Goal: Task Accomplishment & Management: Use online tool/utility

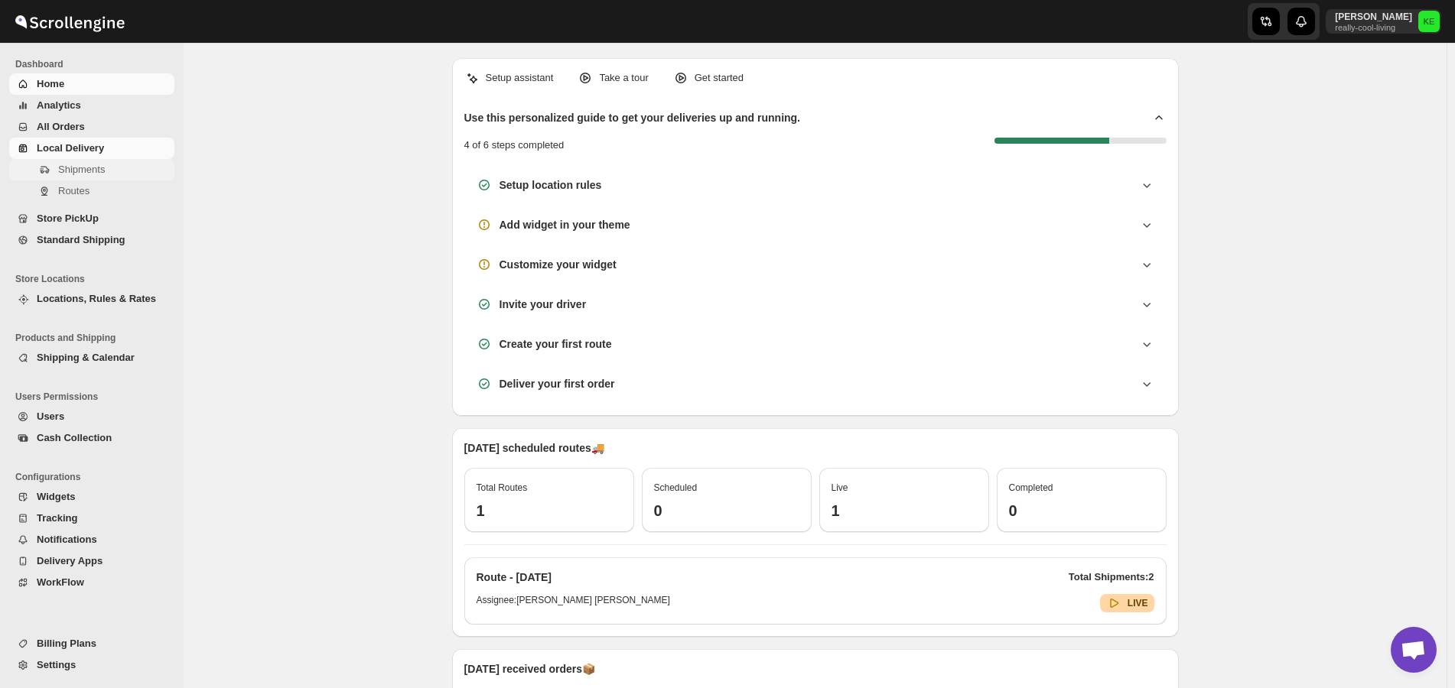
click at [81, 171] on span "Shipments" at bounding box center [81, 169] width 47 height 11
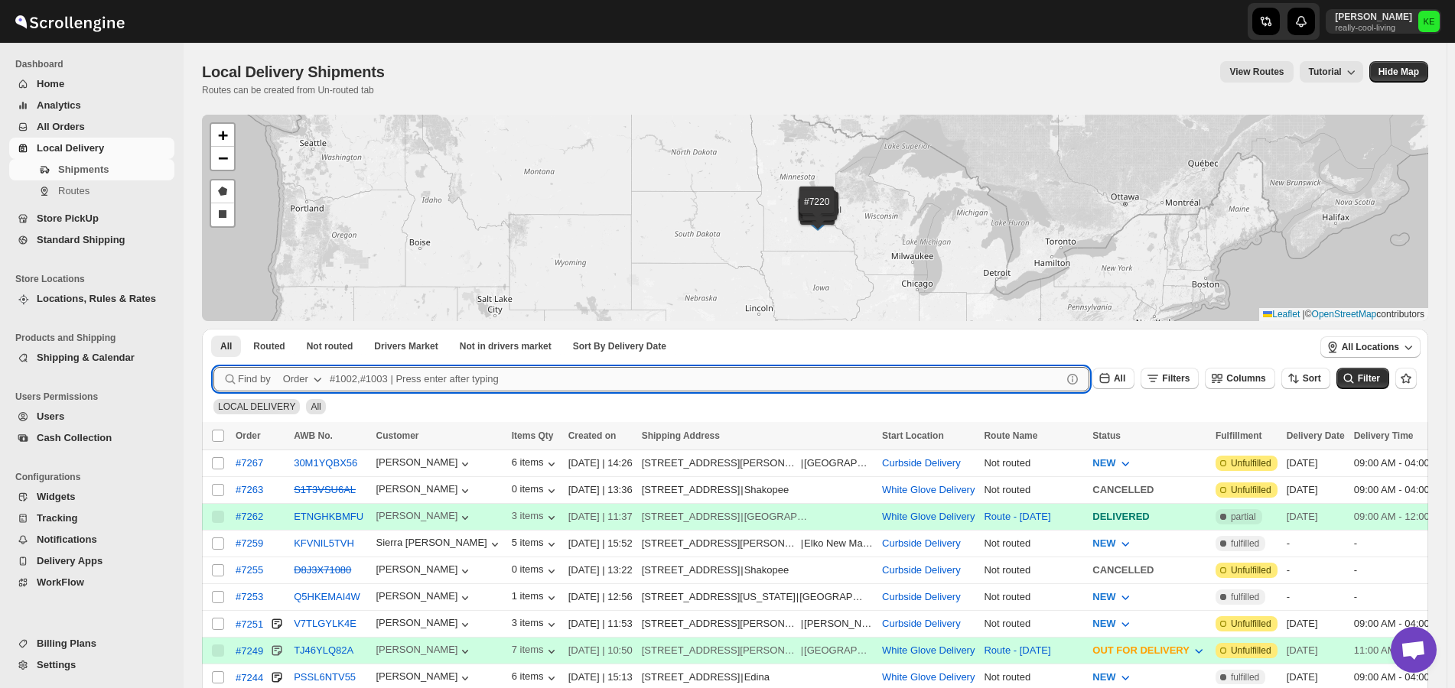
click at [352, 380] on input "text" at bounding box center [696, 379] width 732 height 24
type input "7251"
click at [213, 329] on button "Submit" at bounding box center [235, 337] width 44 height 16
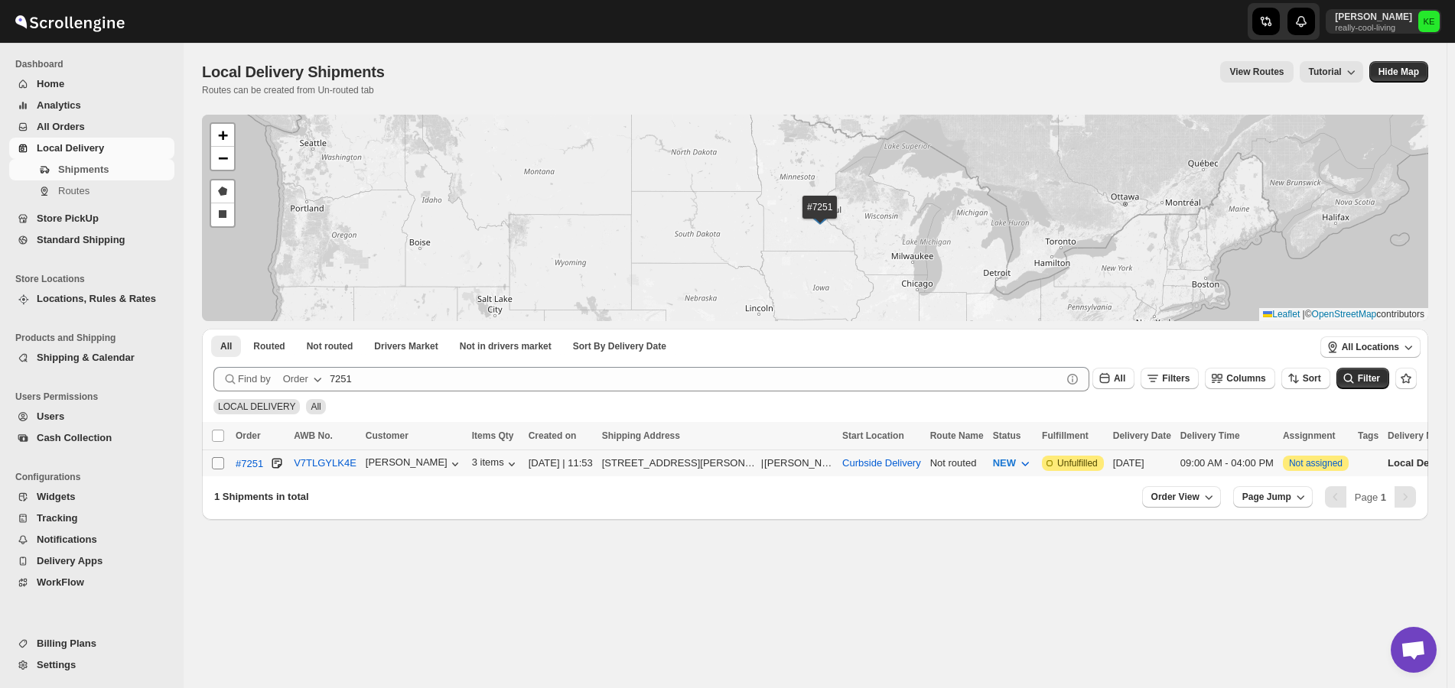
click at [220, 464] on input "Select shipment" at bounding box center [218, 463] width 12 height 12
checkbox input "true"
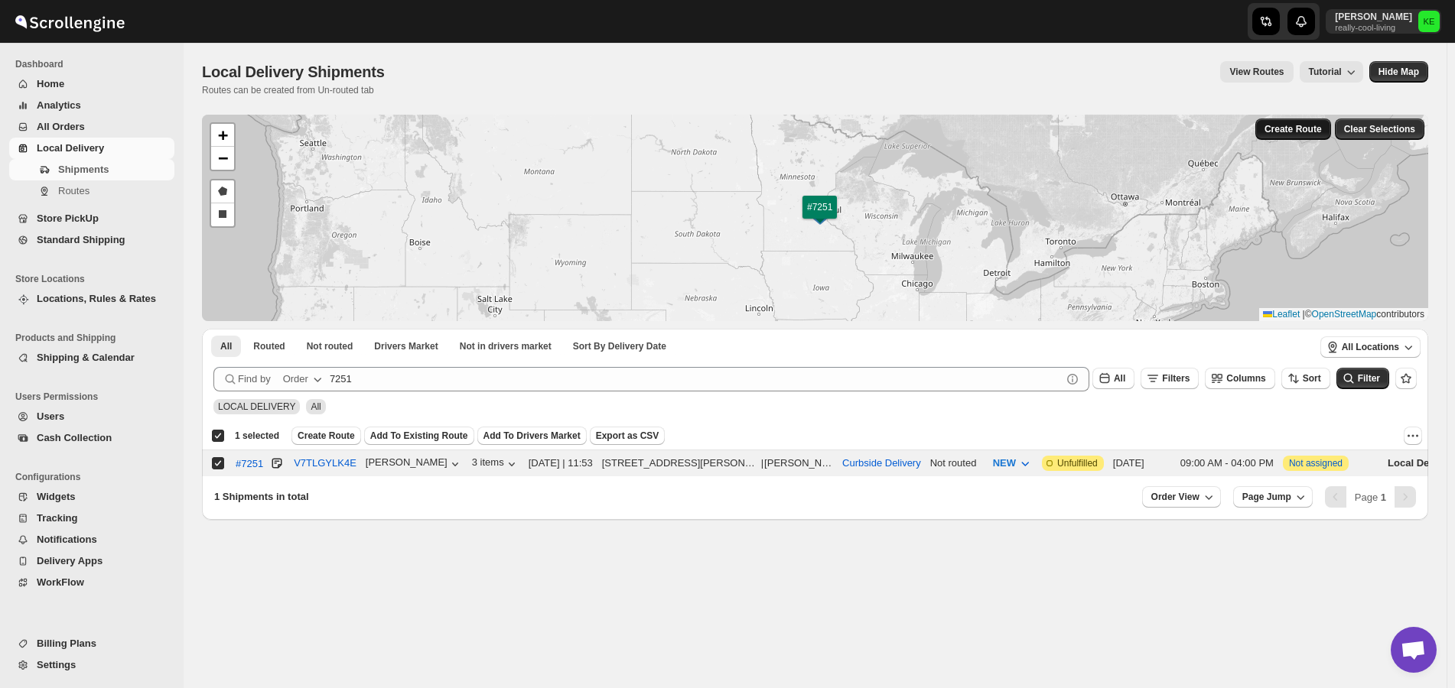
click at [1319, 133] on span "Create Route" at bounding box center [1292, 129] width 57 height 12
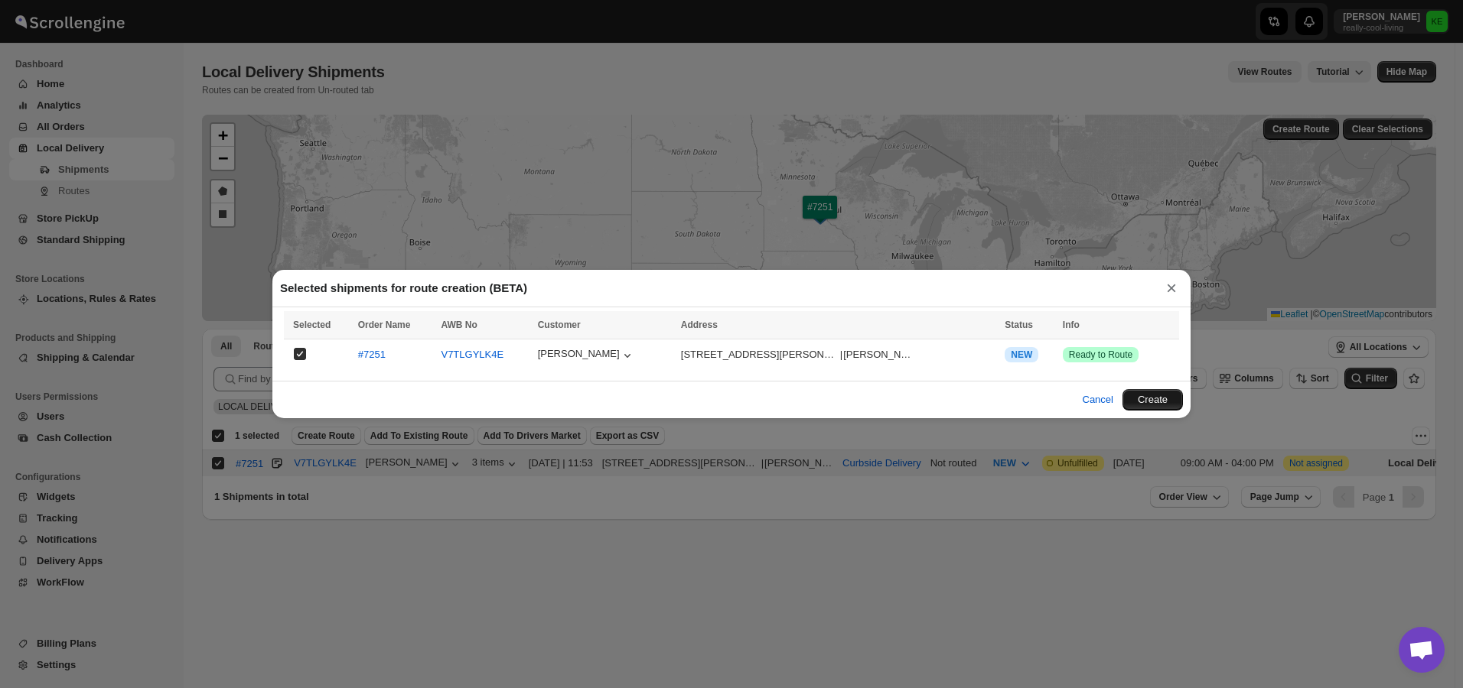
click at [1163, 404] on button "Create" at bounding box center [1152, 399] width 60 height 21
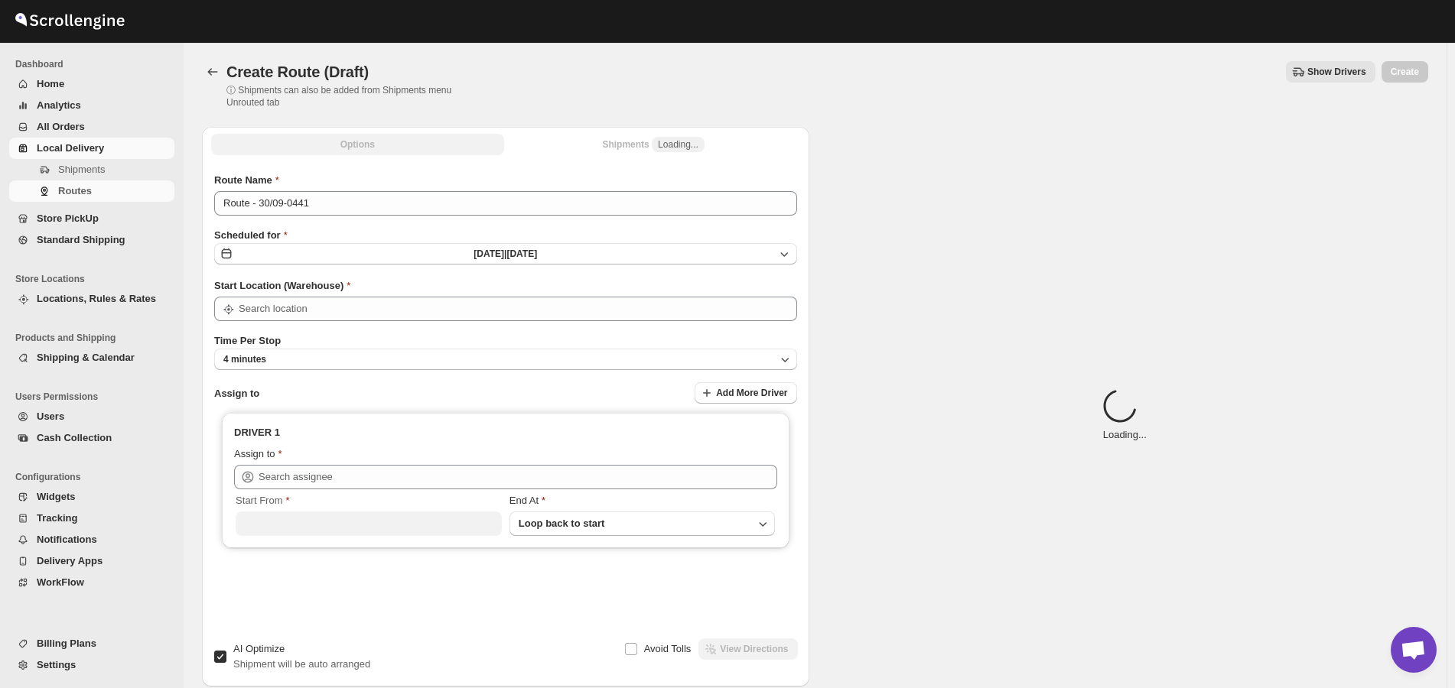
type input "Curbside Delivery"
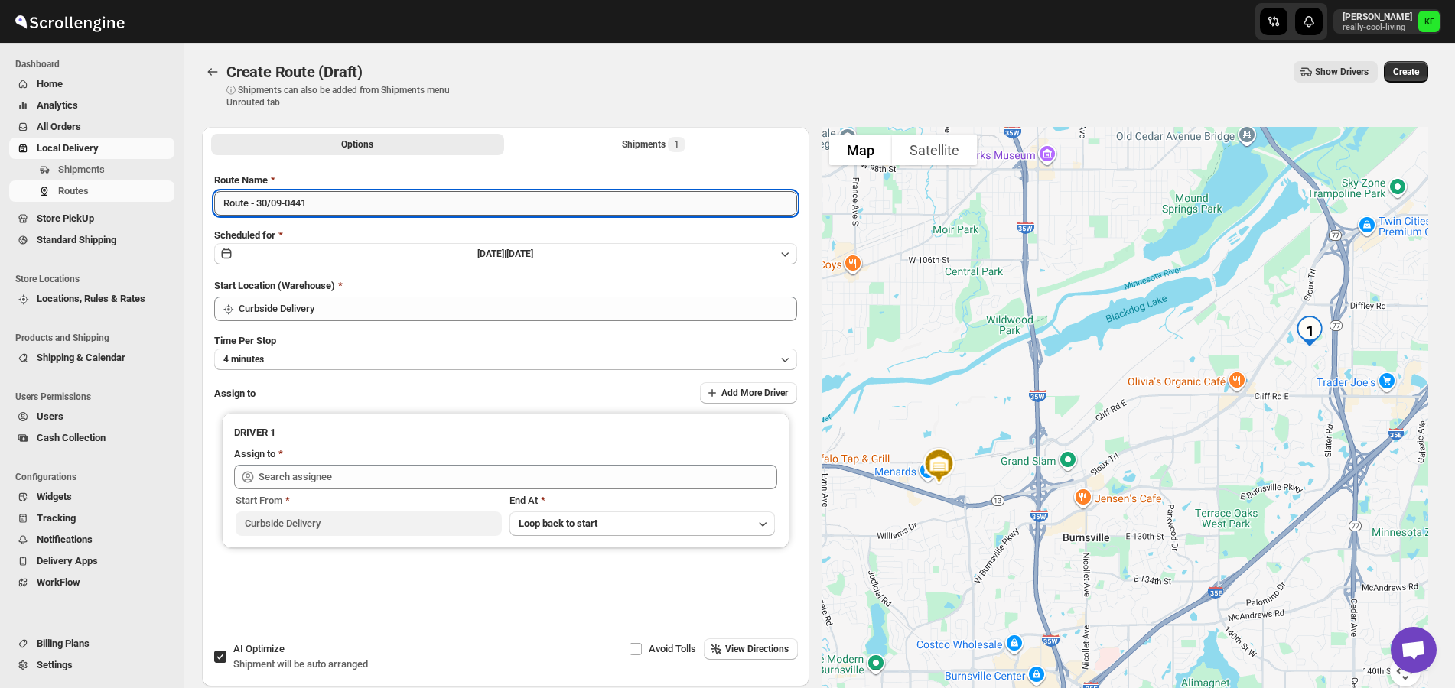
click at [677, 205] on input "Route - 30/09-0441" at bounding box center [505, 203] width 583 height 24
click at [83, 167] on span "Shipments" at bounding box center [81, 169] width 47 height 11
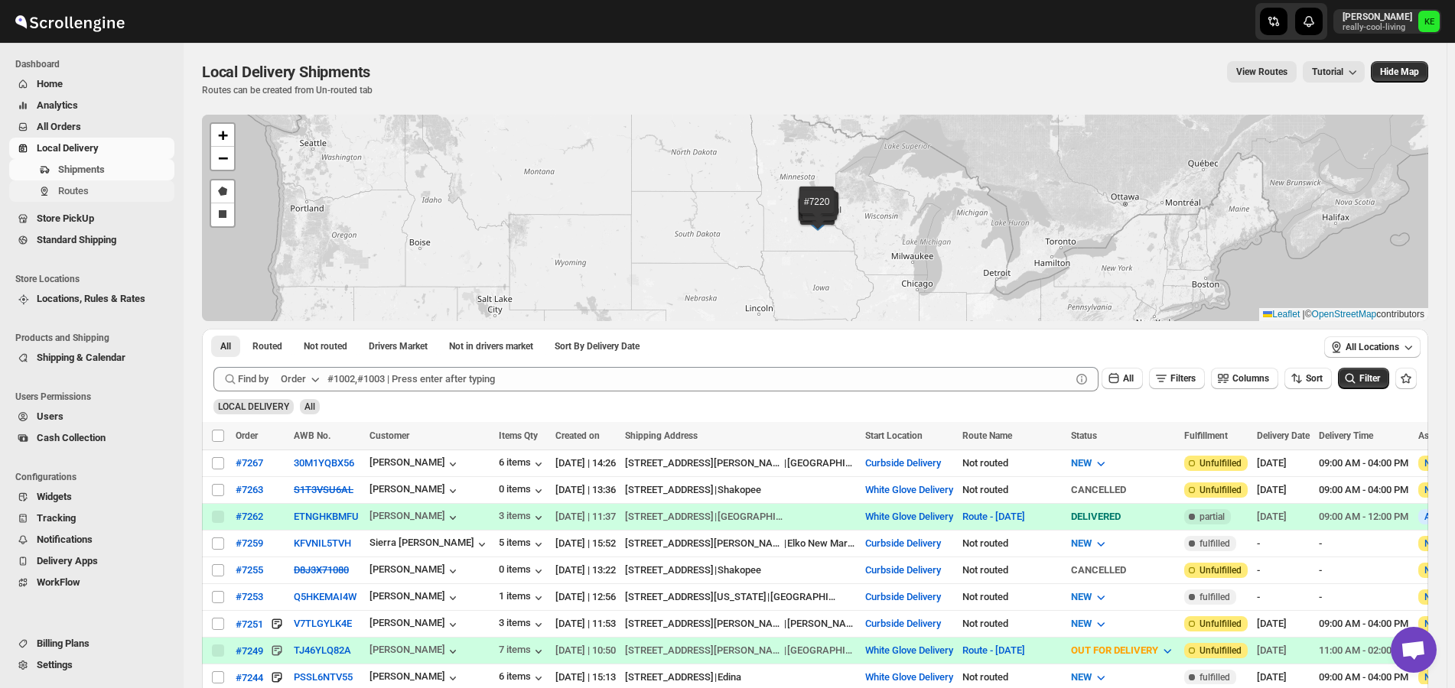
click at [73, 192] on span "Routes" at bounding box center [73, 190] width 31 height 11
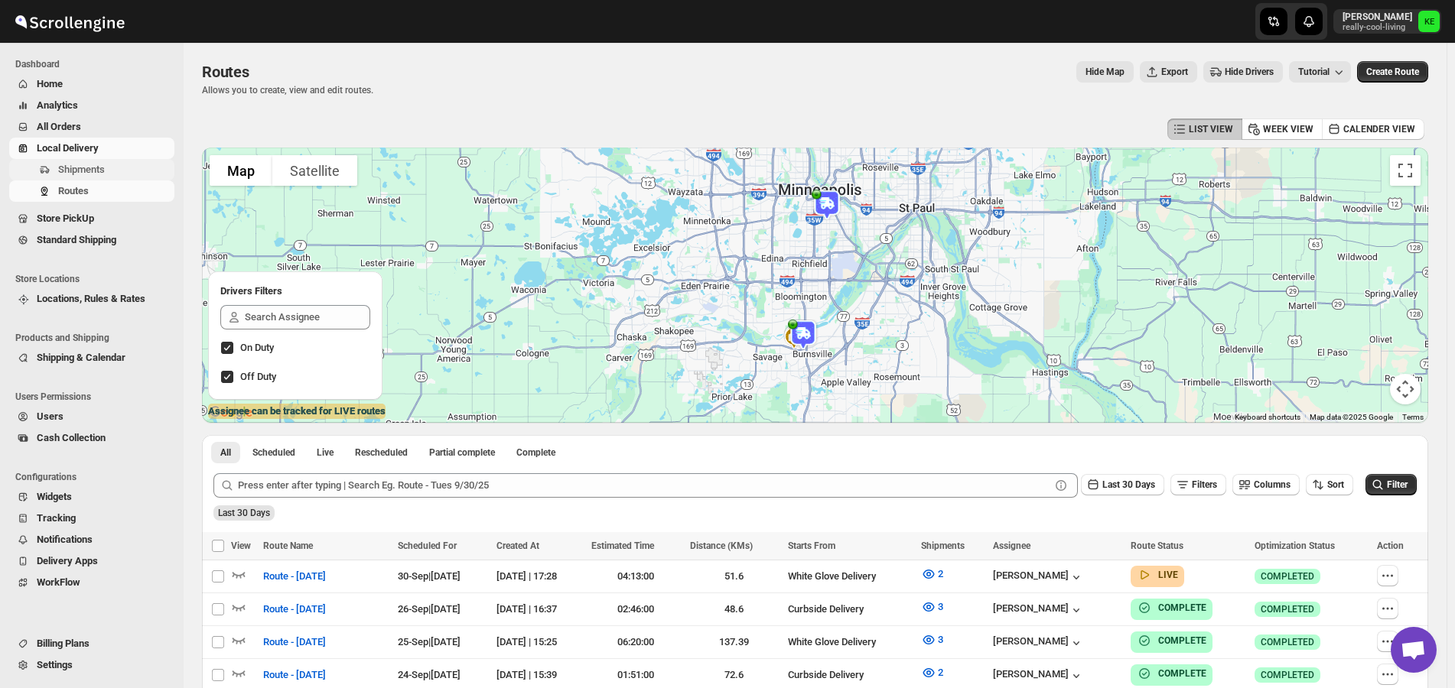
click at [81, 168] on span "Shipments" at bounding box center [81, 169] width 47 height 11
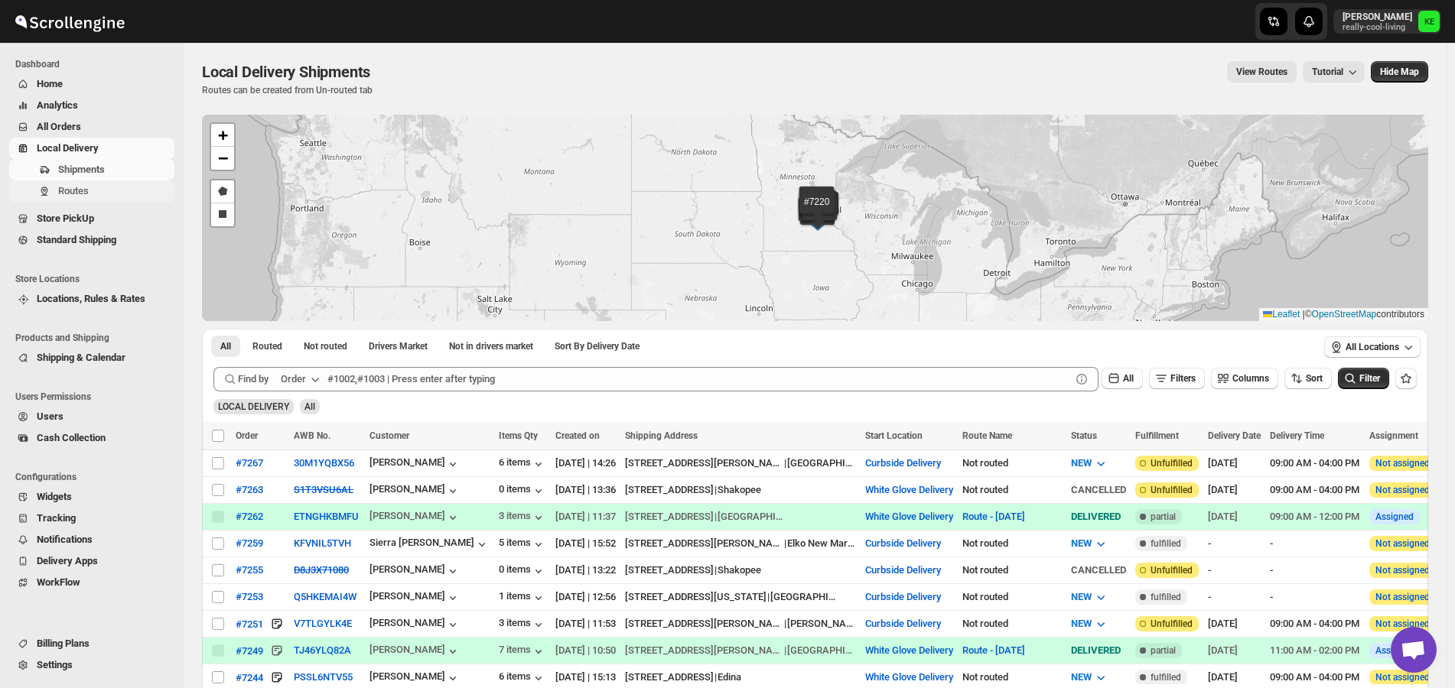
click at [86, 190] on span "Routes" at bounding box center [73, 190] width 31 height 11
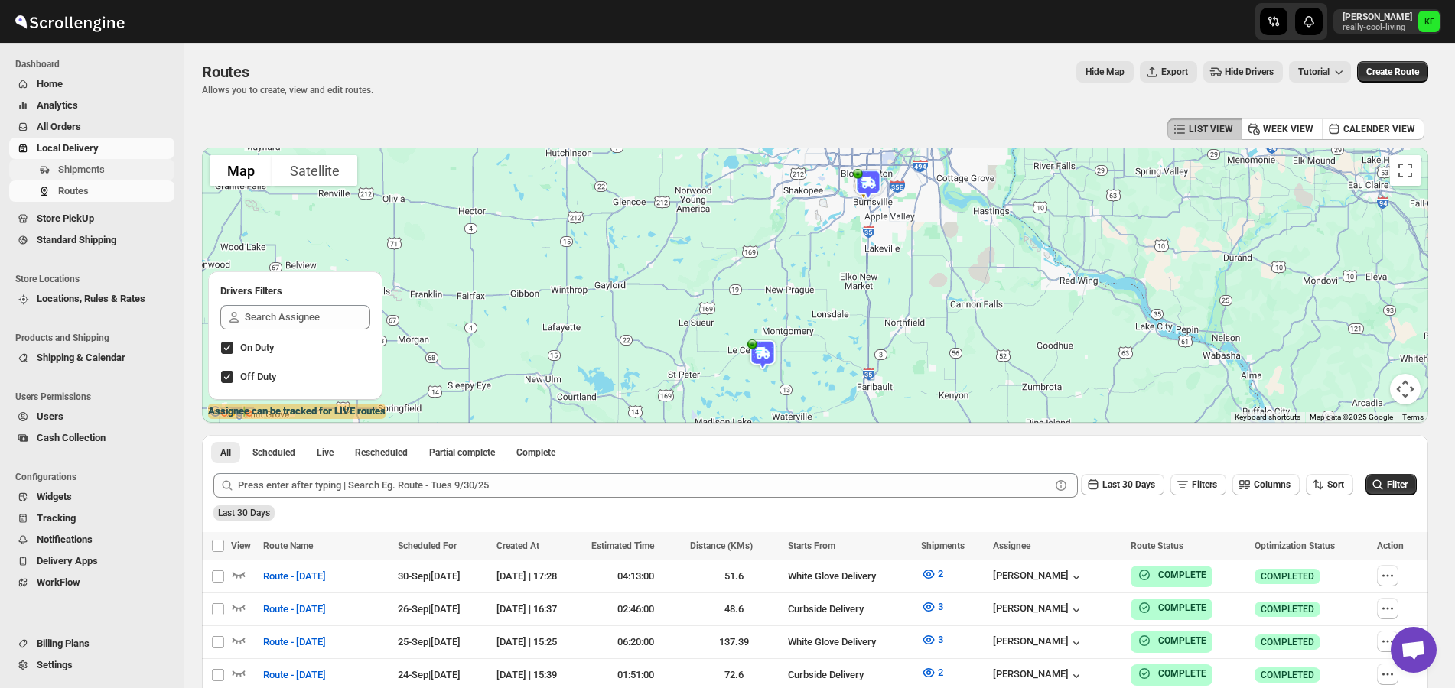
click at [93, 168] on span "Shipments" at bounding box center [81, 169] width 47 height 11
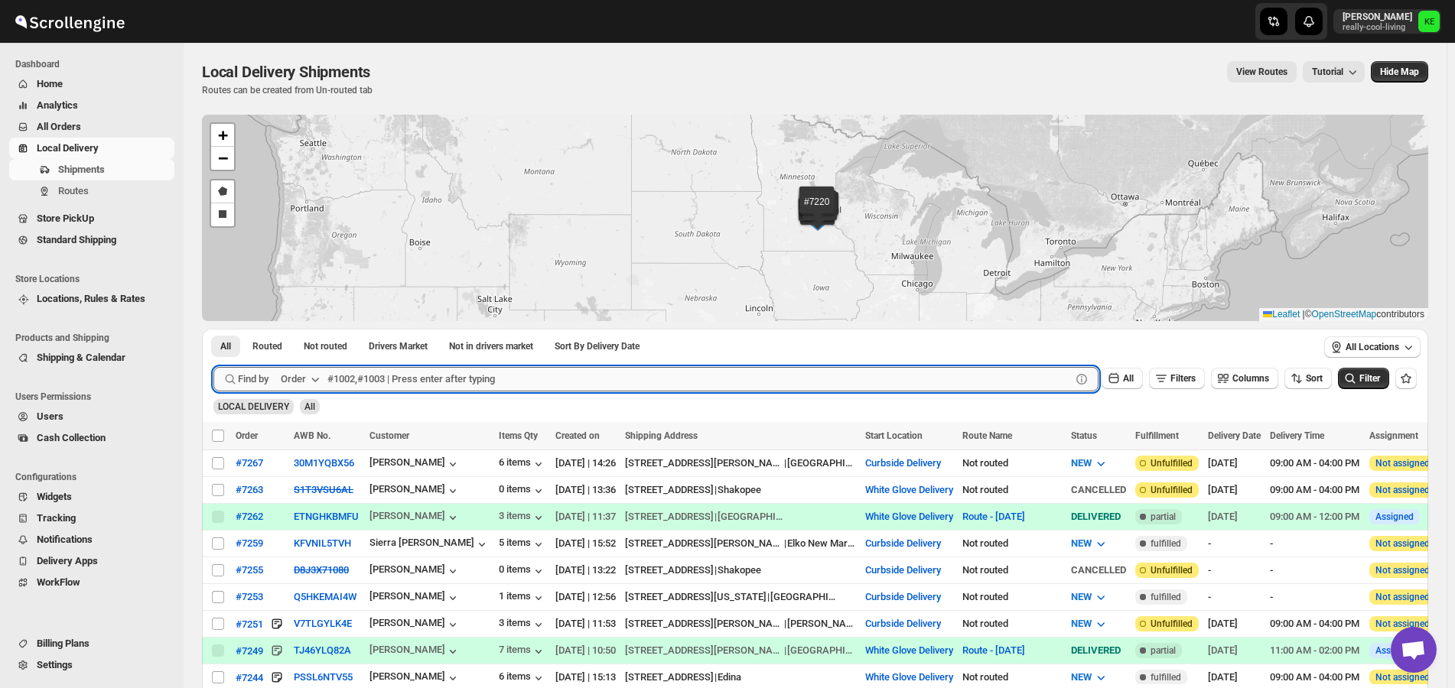
click at [405, 379] on input "text" at bounding box center [699, 379] width 744 height 24
type input "7251"
click at [213, 329] on button "Submit" at bounding box center [235, 337] width 44 height 16
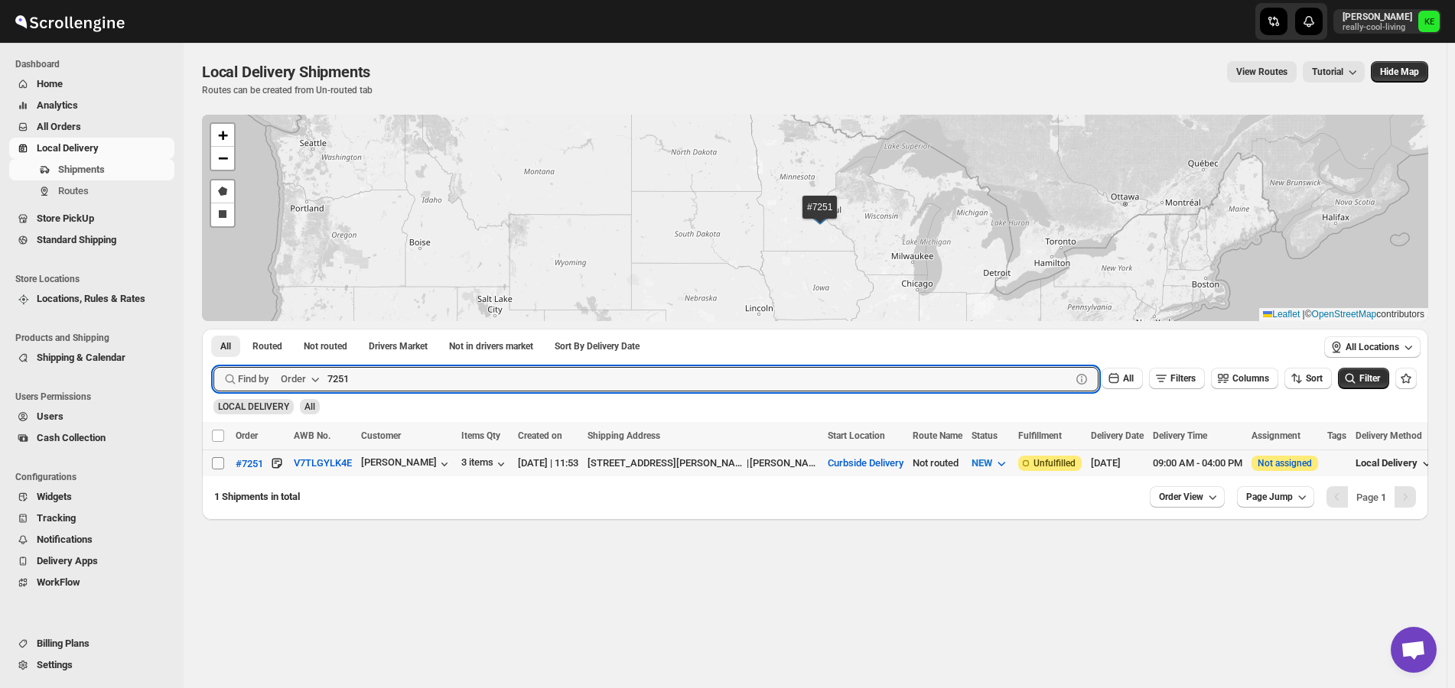
click at [216, 463] on input "Select shipment" at bounding box center [218, 463] width 12 height 12
checkbox input "true"
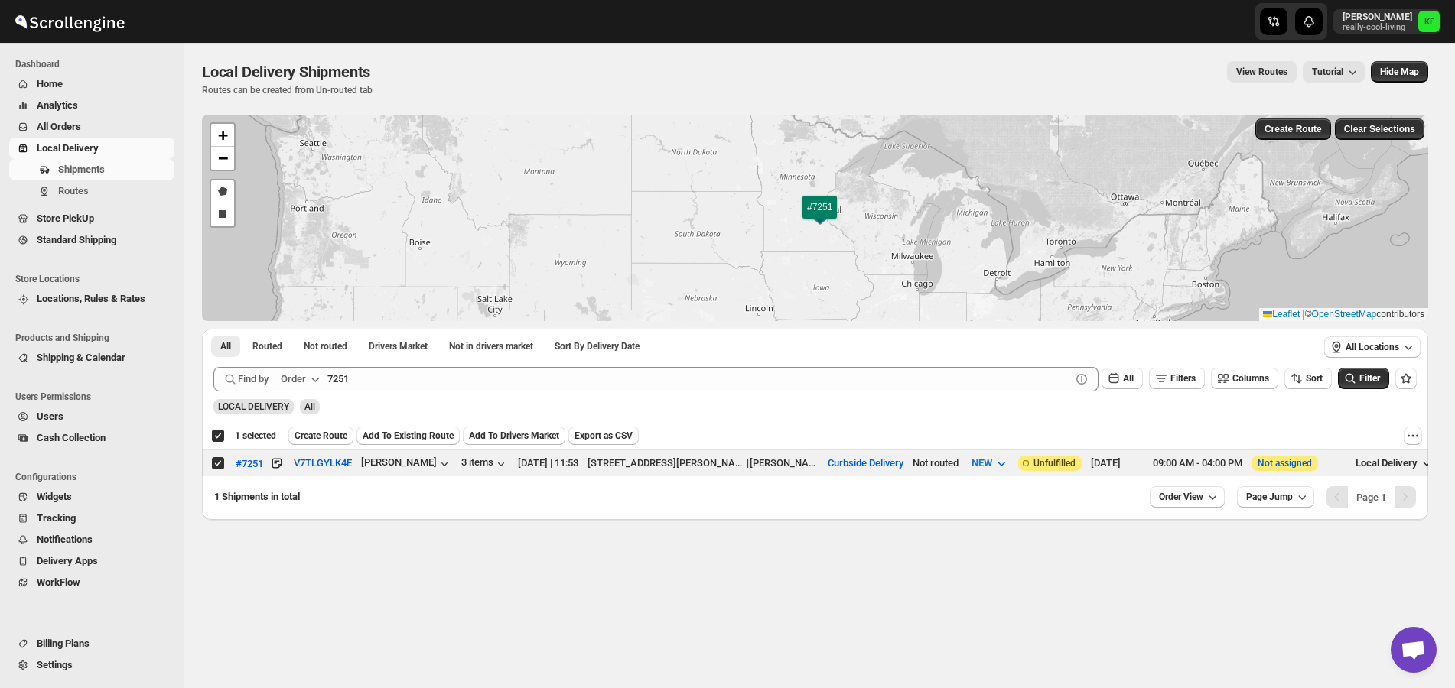
click at [1298, 144] on div "#7251 + − Draw a polygon Draw a rectangle Leaflet | © OpenStreetMap contributor…" at bounding box center [815, 218] width 1226 height 207
click at [319, 436] on span "Create Route" at bounding box center [321, 436] width 53 height 12
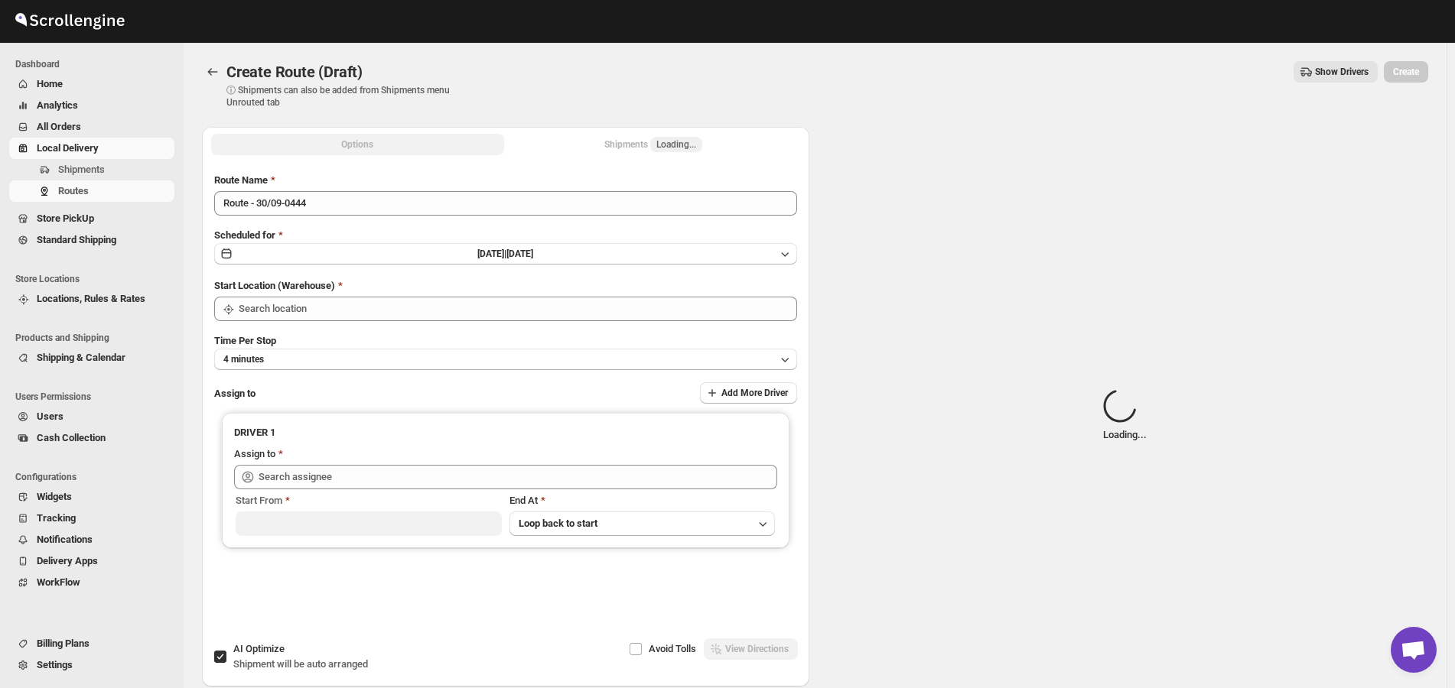
type input "Curbside Delivery"
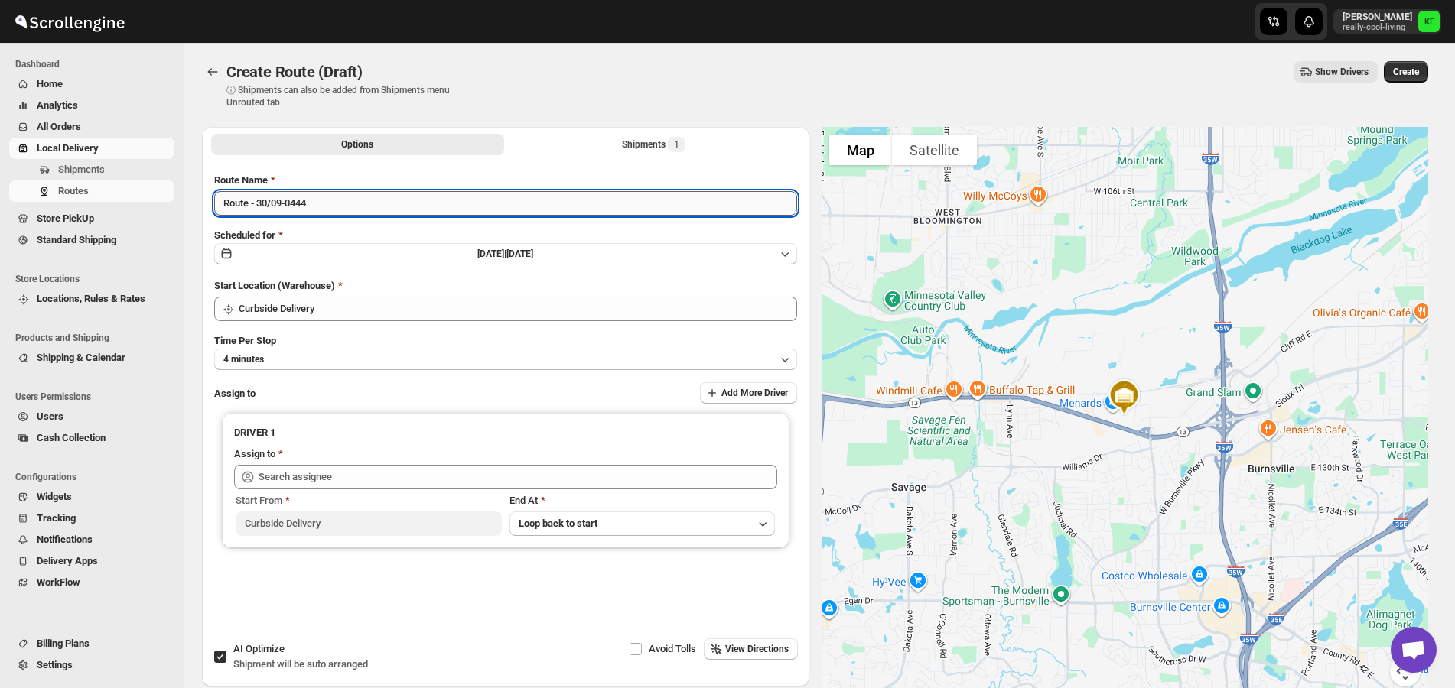
click at [786, 209] on input "Route - 30/09-0444" at bounding box center [505, 203] width 583 height 24
type input "Route - [DATE]"
click at [787, 252] on icon "button" at bounding box center [784, 253] width 15 height 15
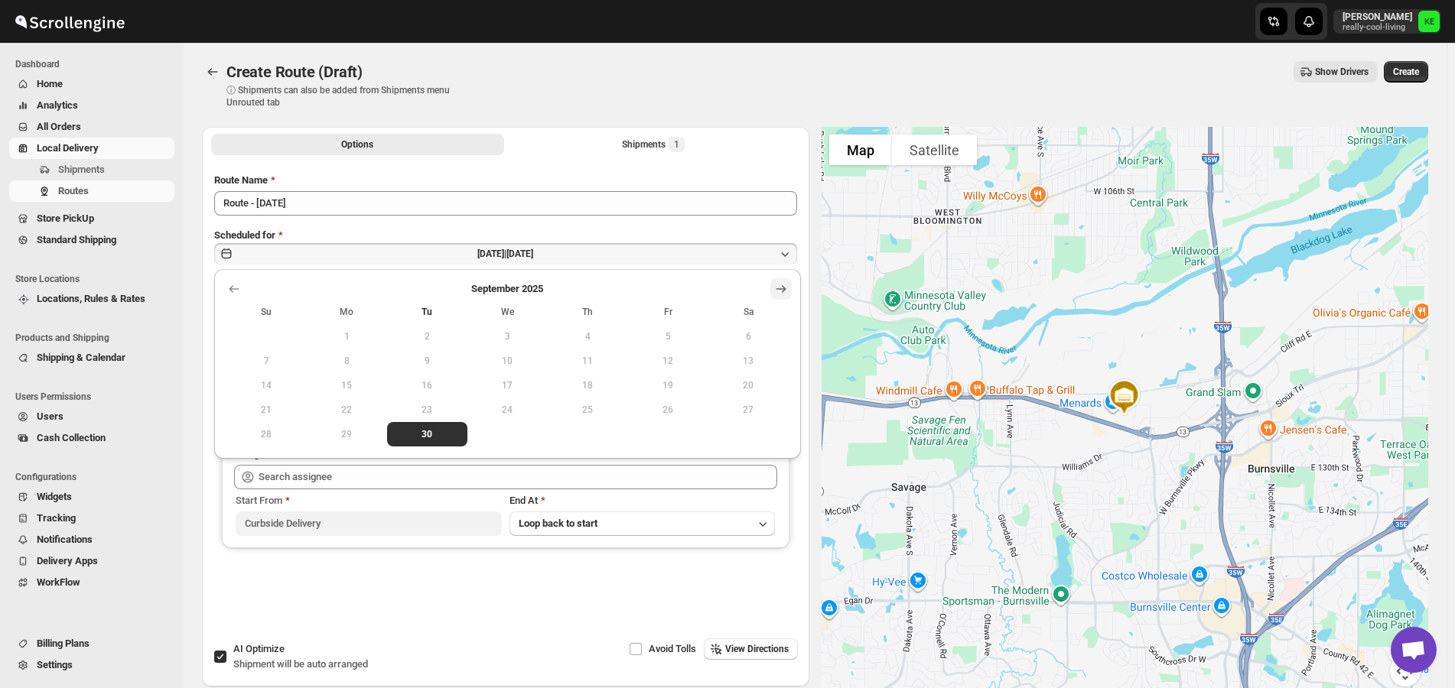
click at [778, 291] on icon "Show next month, October 2025" at bounding box center [780, 289] width 15 height 15
click at [509, 334] on span "1" at bounding box center [508, 336] width 68 height 12
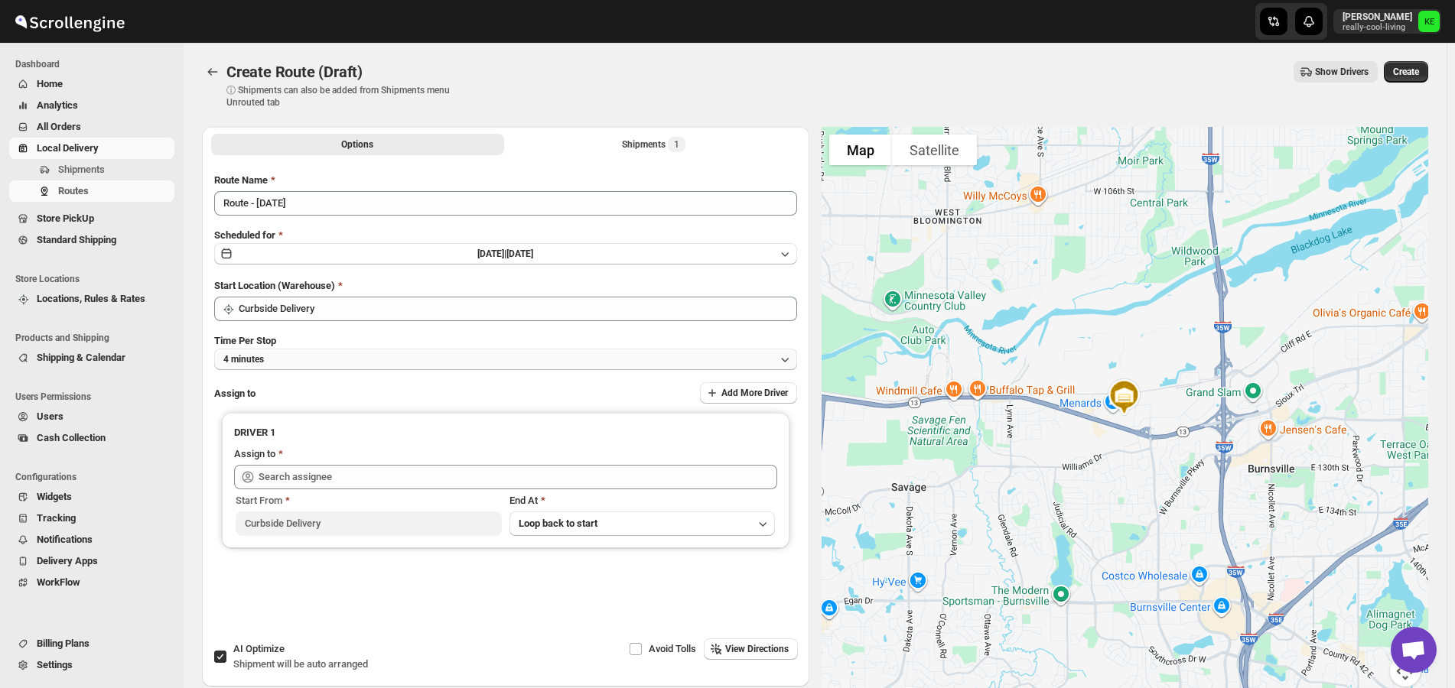
click at [787, 357] on icon "button" at bounding box center [784, 359] width 15 height 15
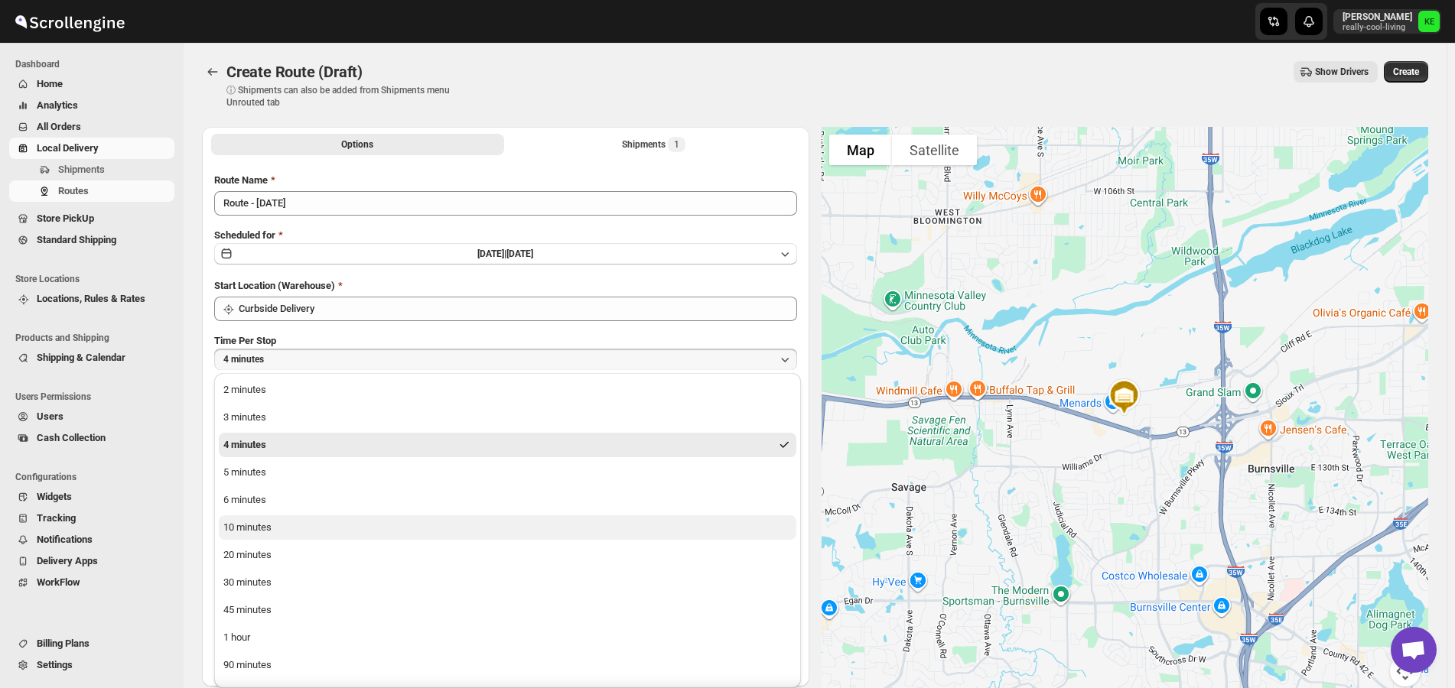
click at [270, 526] on div "10 minutes" at bounding box center [247, 527] width 48 height 15
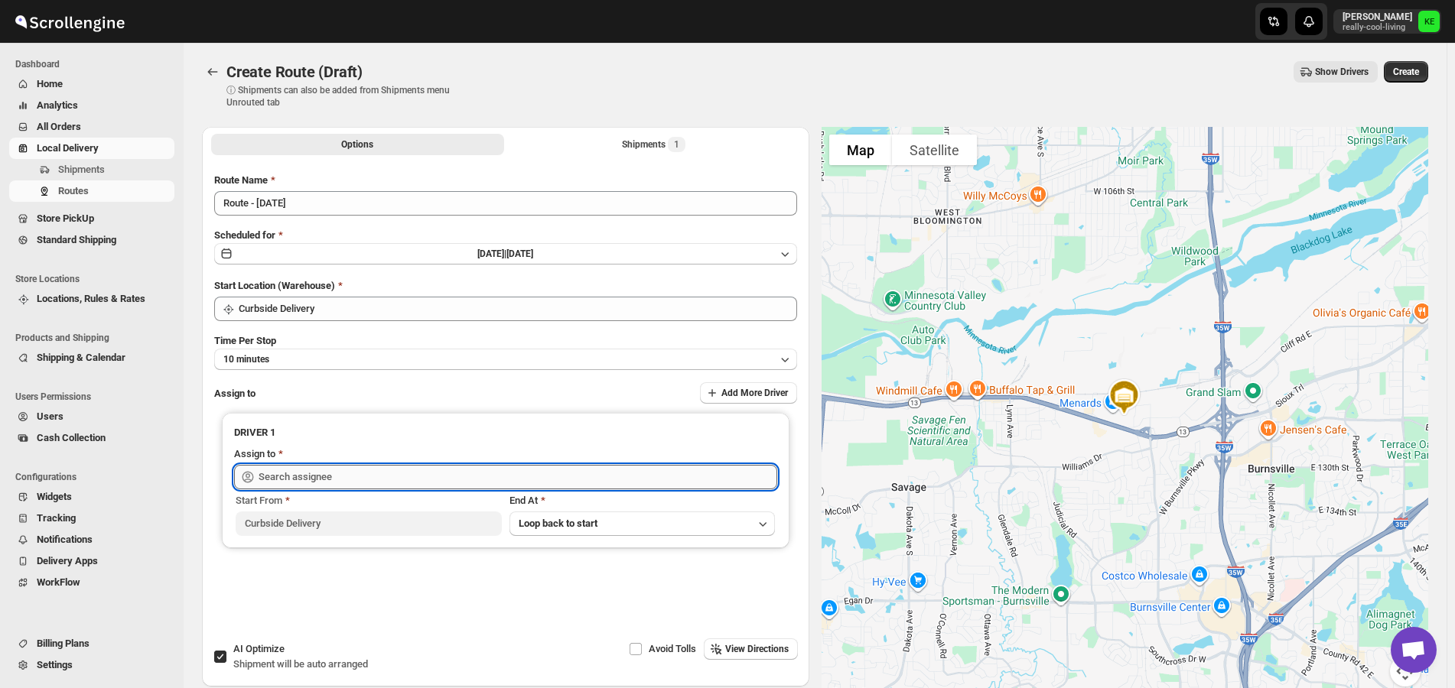
click at [626, 477] on input "text" at bounding box center [518, 477] width 519 height 24
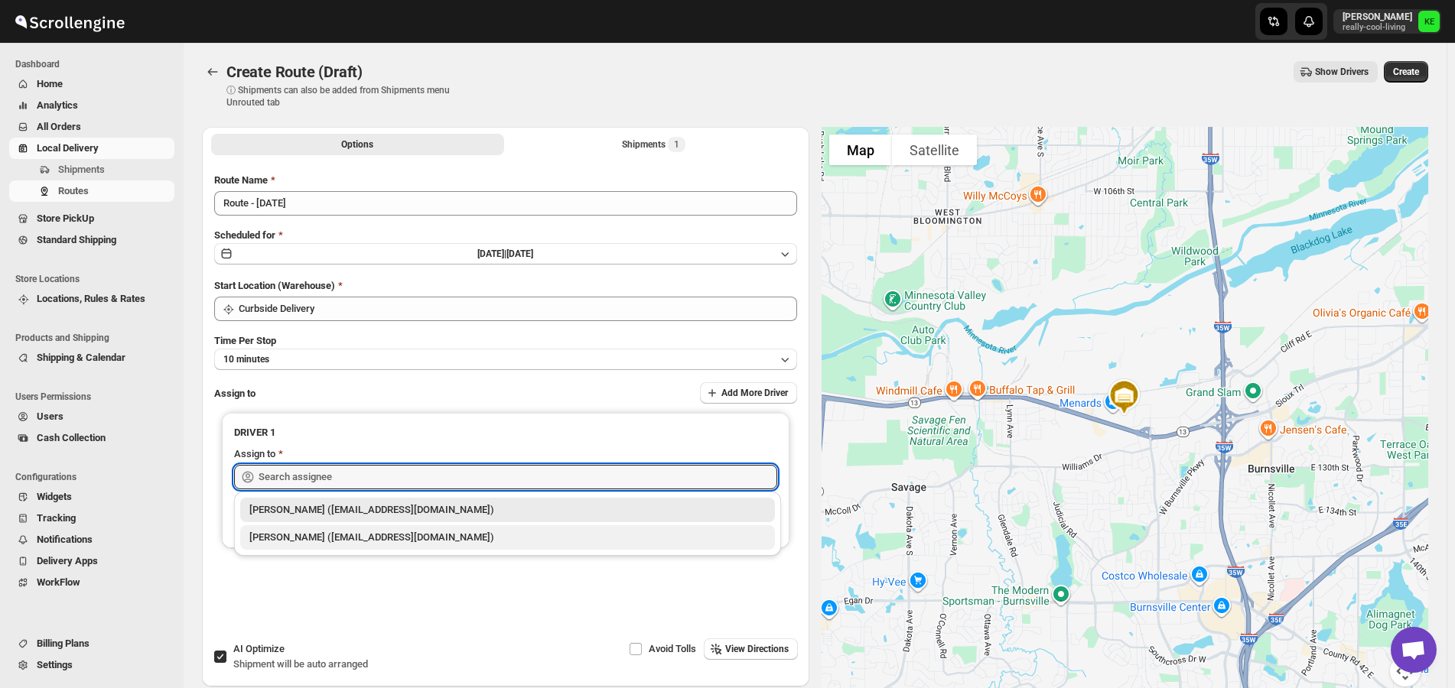
click at [376, 538] on div "[PERSON_NAME] ([EMAIL_ADDRESS][DOMAIN_NAME])" at bounding box center [507, 537] width 516 height 15
type input "[PERSON_NAME] ([EMAIL_ADDRESS][DOMAIN_NAME])"
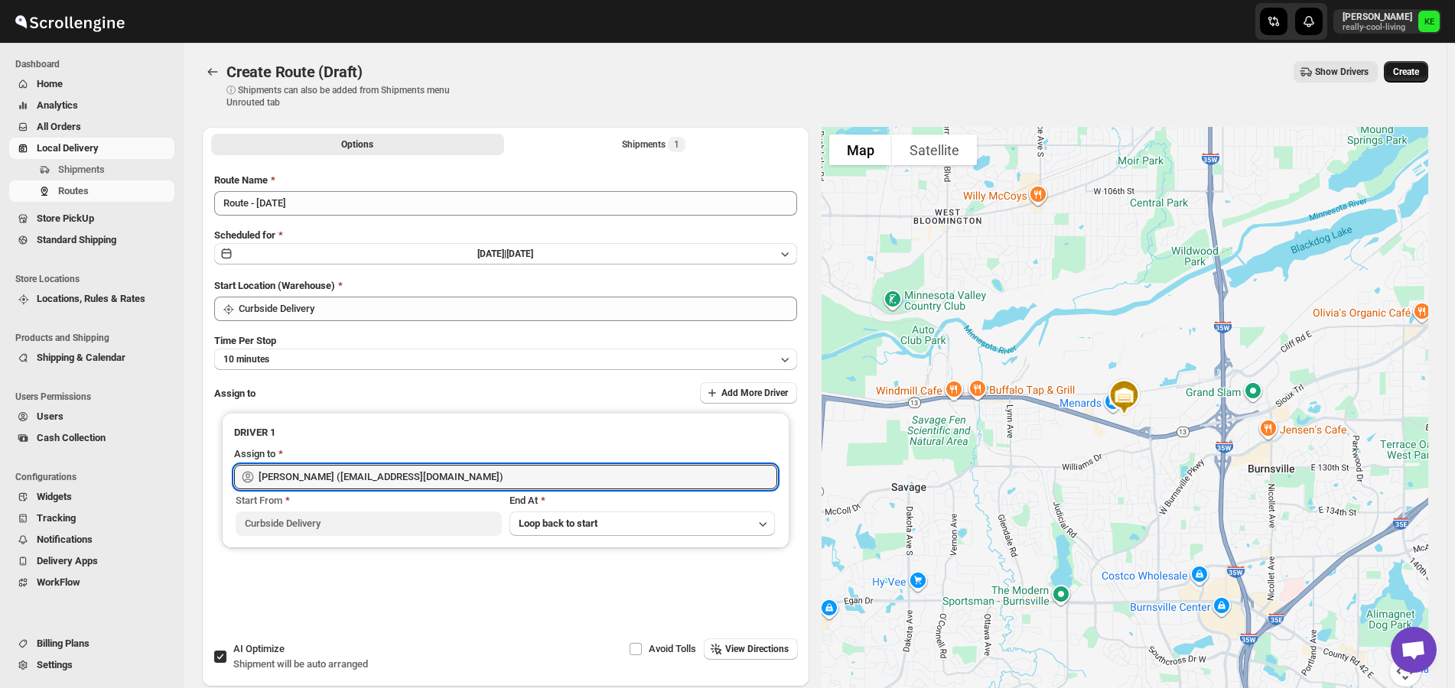
click at [1411, 72] on span "Create" at bounding box center [1406, 72] width 26 height 12
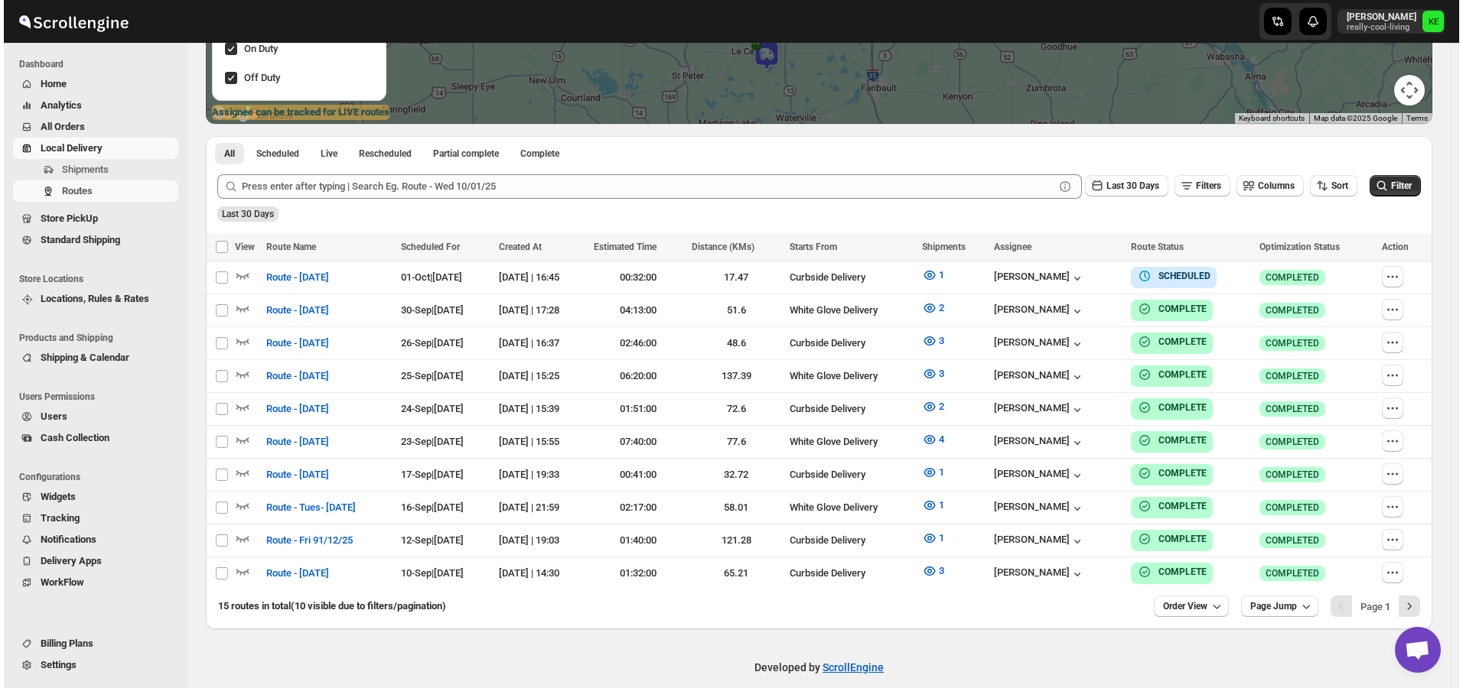
scroll to position [306, 0]
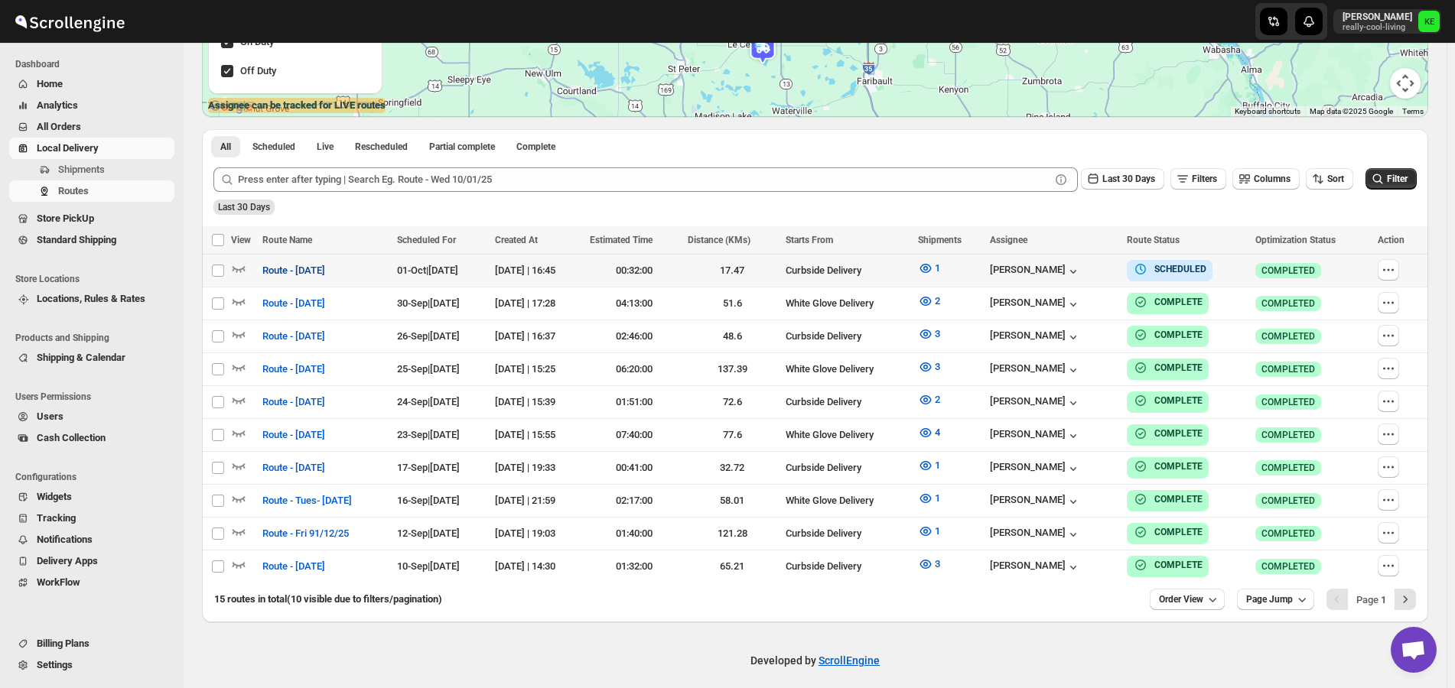
click at [313, 273] on span "Route - [DATE]" at bounding box center [293, 270] width 63 height 15
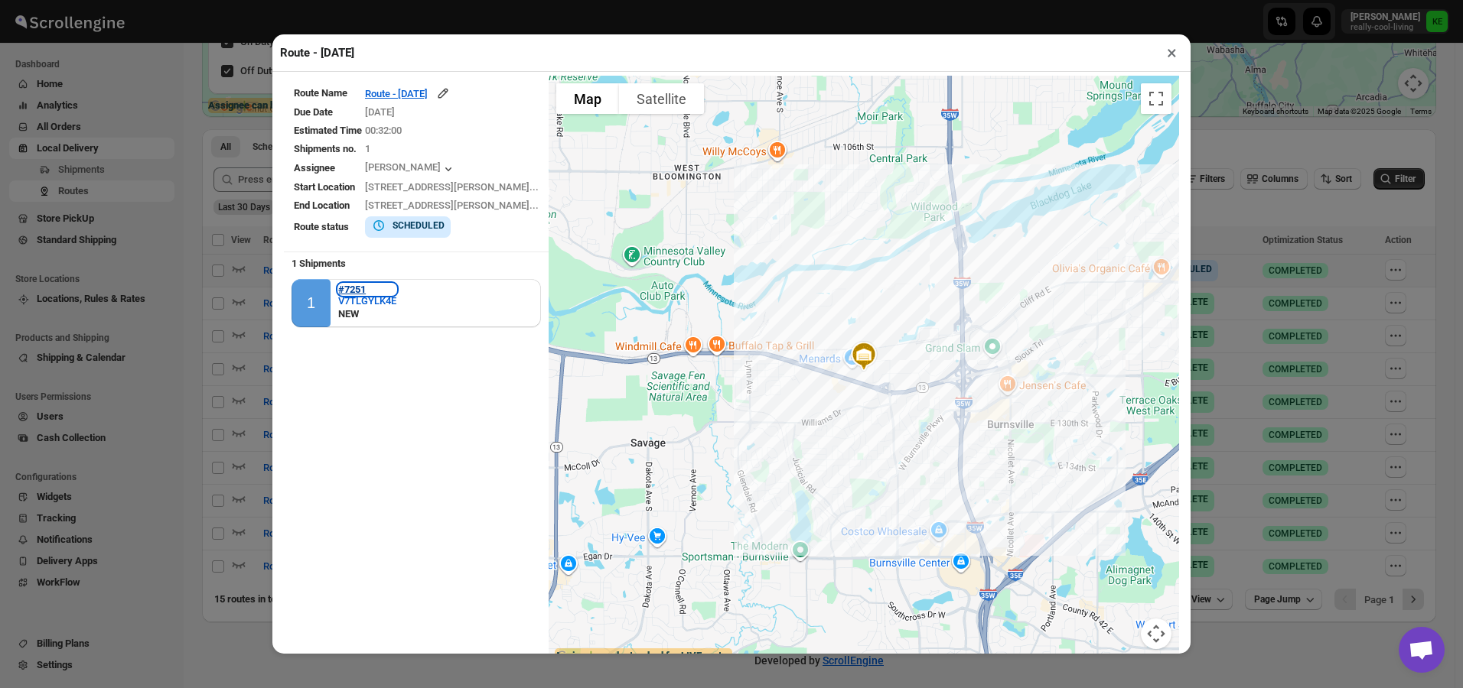
click at [356, 288] on b "#7251" at bounding box center [352, 289] width 28 height 11
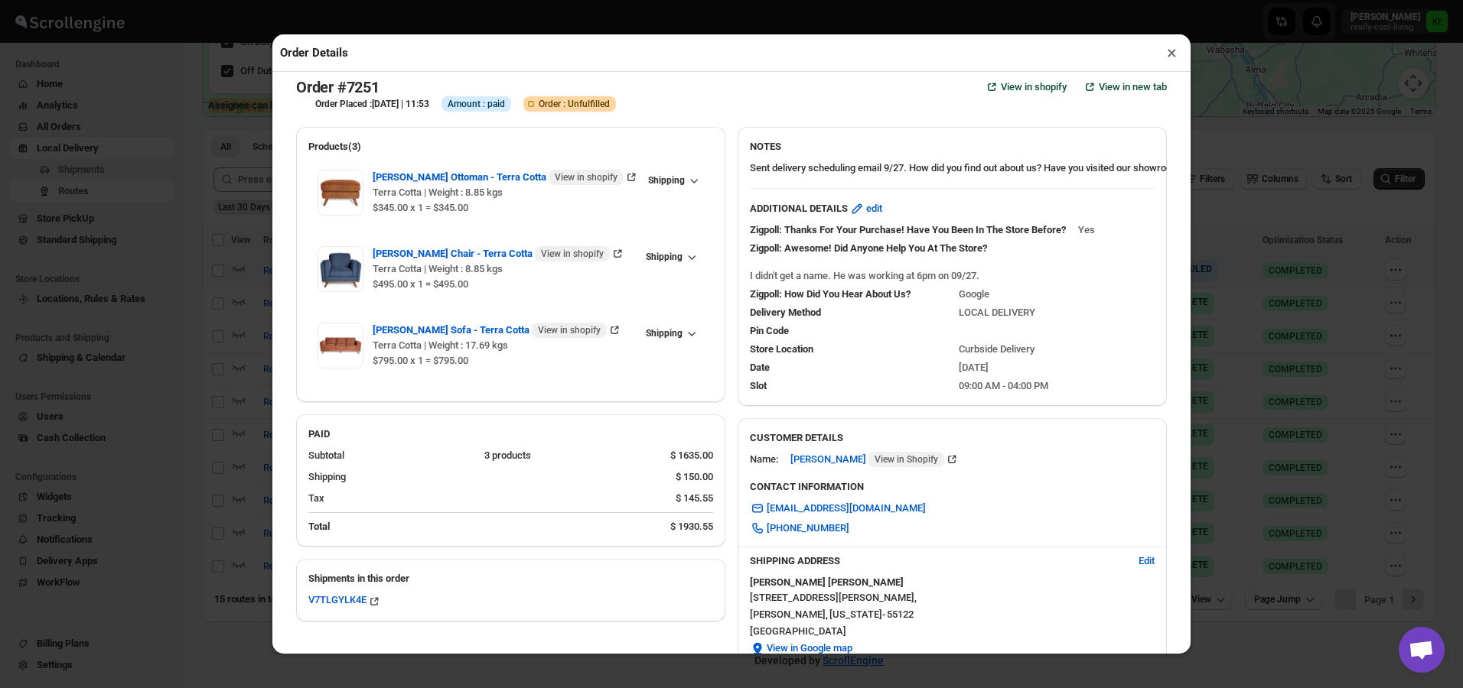
scroll to position [8, 0]
